Goal: Information Seeking & Learning: Check status

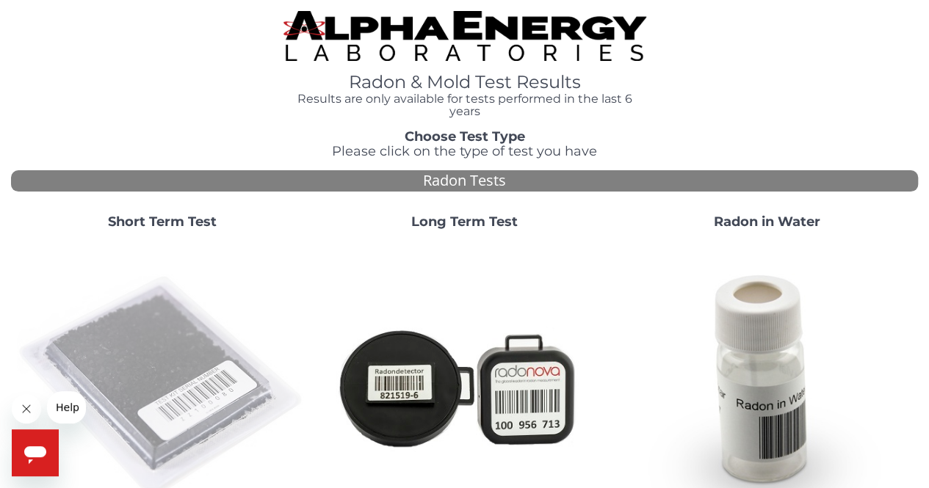
click at [142, 360] on img at bounding box center [162, 387] width 291 height 291
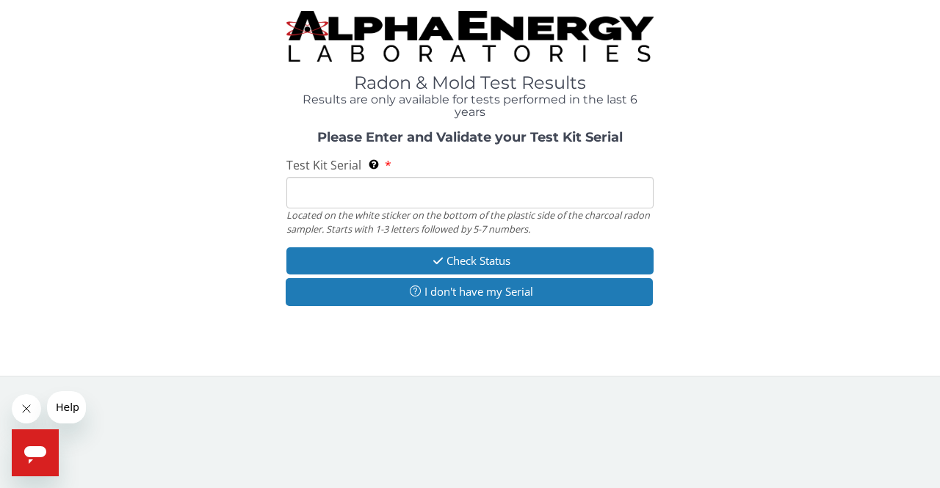
click at [324, 189] on input "Test Kit Serial Located on the white sticker on the bottom of the plastic side …" at bounding box center [469, 193] width 367 height 32
type input "AA780326"
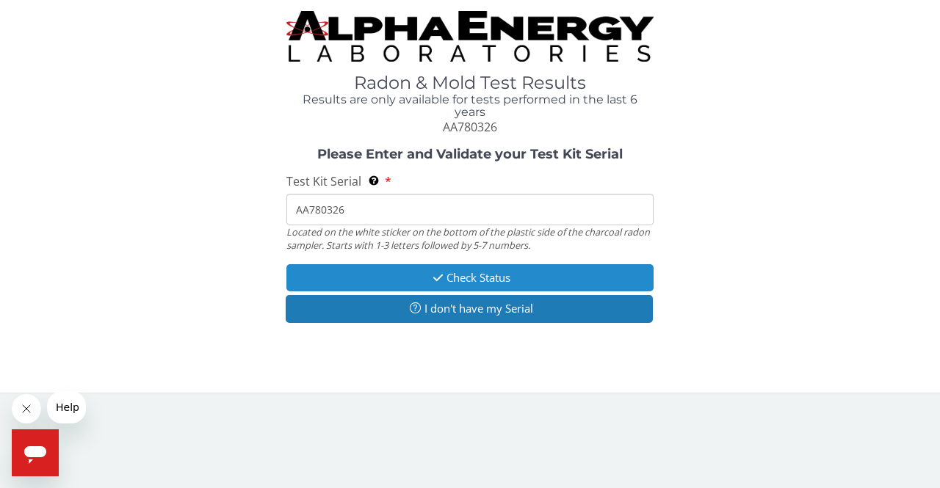
click at [382, 270] on button "Check Status" at bounding box center [469, 277] width 367 height 27
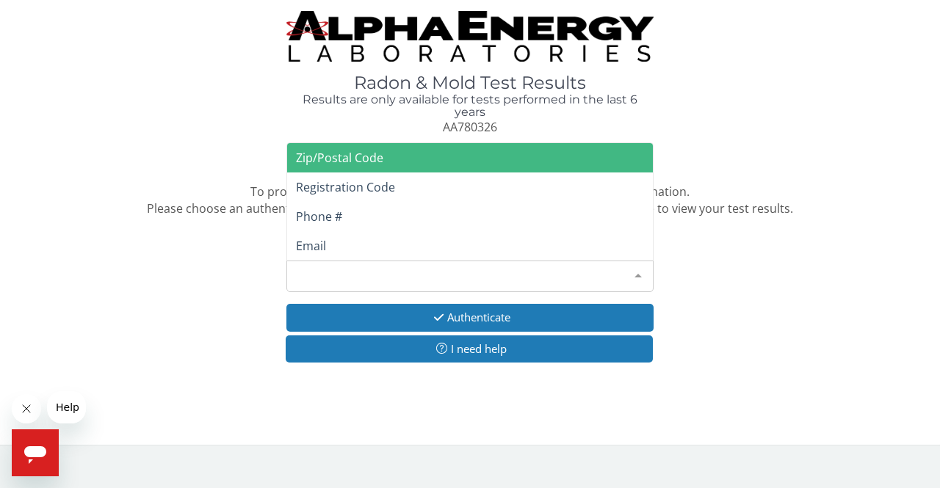
click at [641, 276] on div at bounding box center [637, 275] width 29 height 28
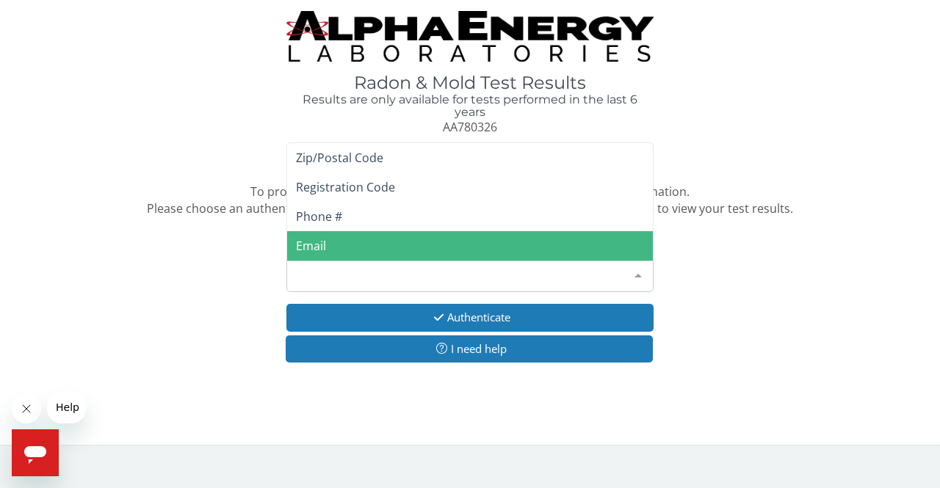
click at [377, 239] on span "Email" at bounding box center [470, 245] width 366 height 29
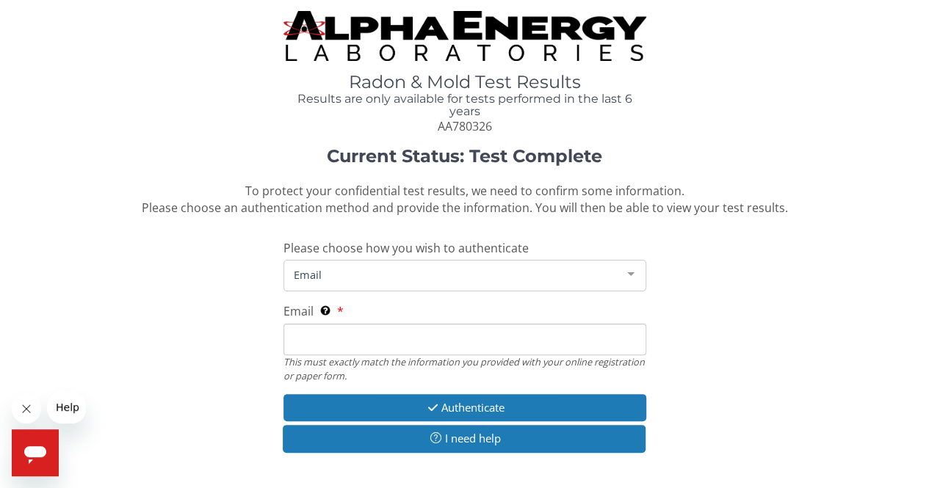
click at [374, 330] on input "Email This must exactly match the information you provided with your online reg…" at bounding box center [464, 340] width 363 height 32
type input "[PERSON_NAME][EMAIL_ADDRESS][DOMAIN_NAME]"
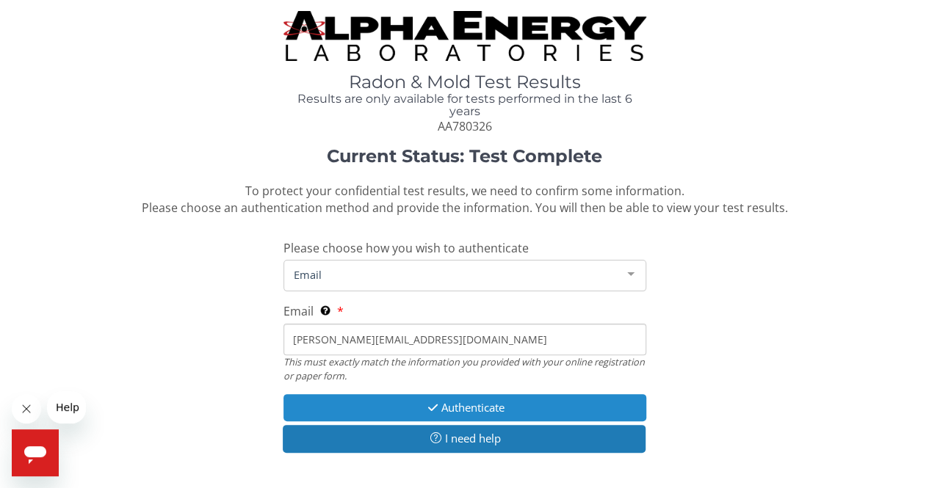
click at [413, 402] on button "Authenticate" at bounding box center [464, 407] width 363 height 27
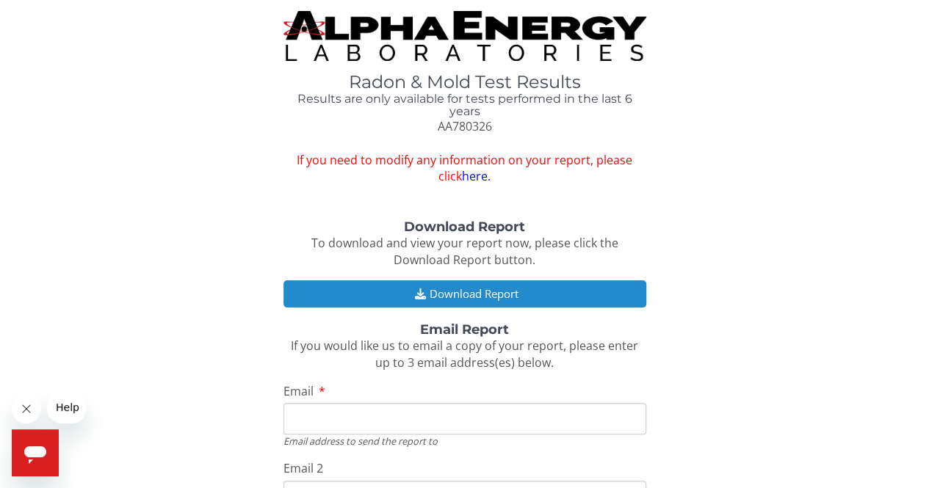
click at [379, 286] on button "Download Report" at bounding box center [464, 293] width 363 height 27
